Goal: Task Accomplishment & Management: Use online tool/utility

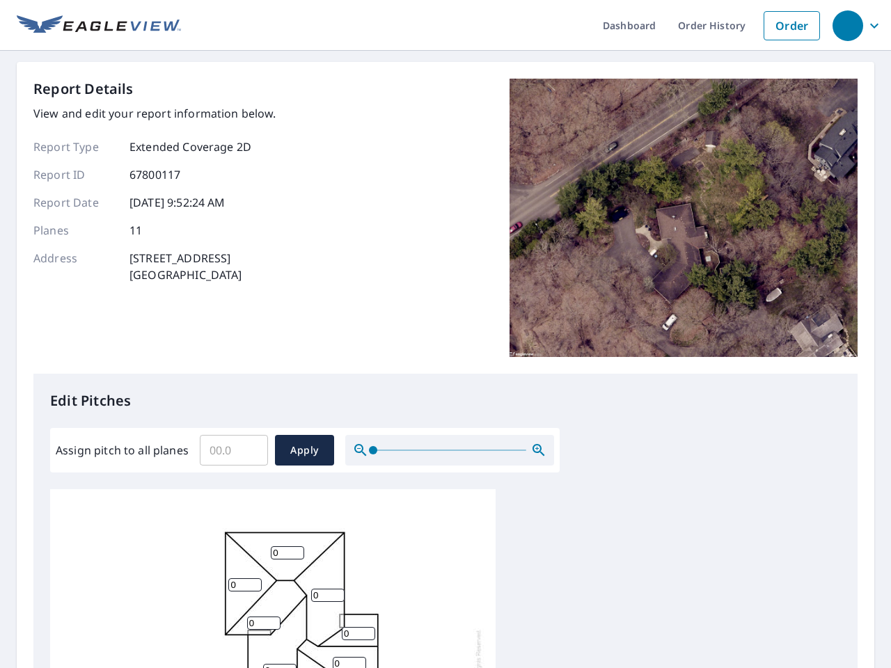
click at [445, 334] on div "Report Details View and edit your report information below. Report Type Extende…" at bounding box center [445, 226] width 824 height 295
click at [847, 25] on div "button" at bounding box center [847, 25] width 31 height 31
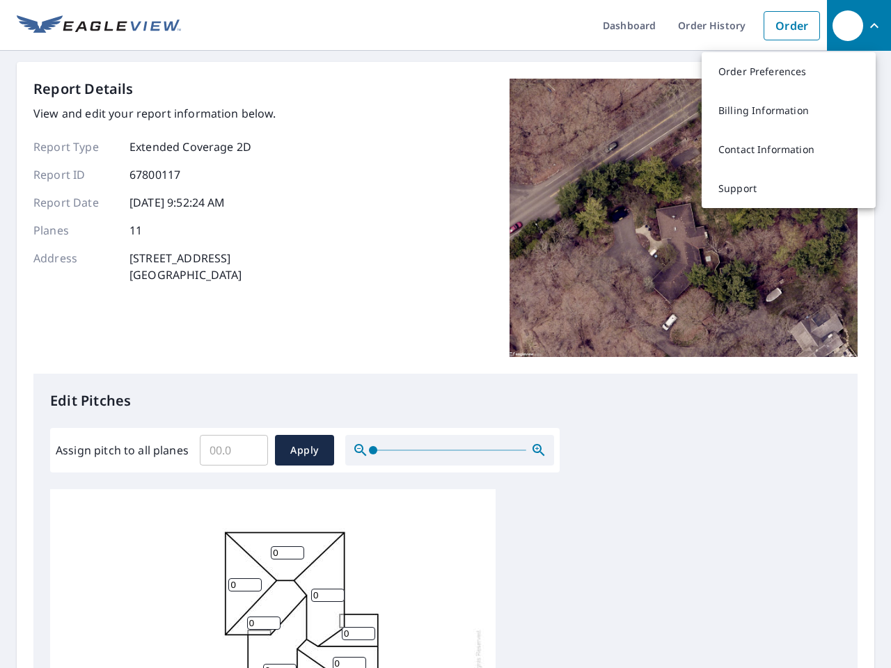
click at [234, 450] on input "Assign pitch to all planes" at bounding box center [234, 450] width 68 height 39
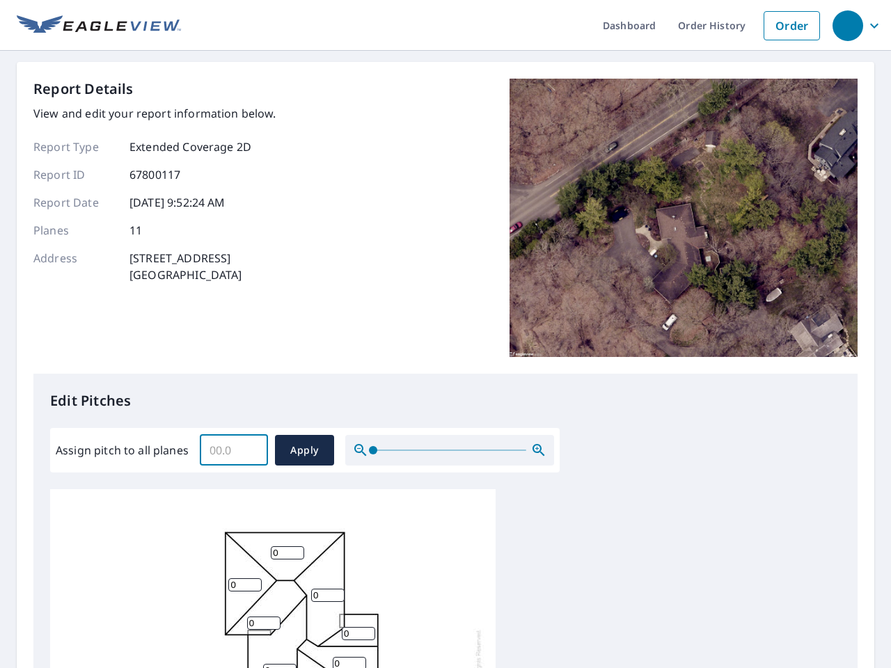
click at [304, 450] on span "Apply" at bounding box center [304, 450] width 37 height 17
click at [539, 450] on icon "button" at bounding box center [538, 450] width 17 height 17
